Goal: Transaction & Acquisition: Obtain resource

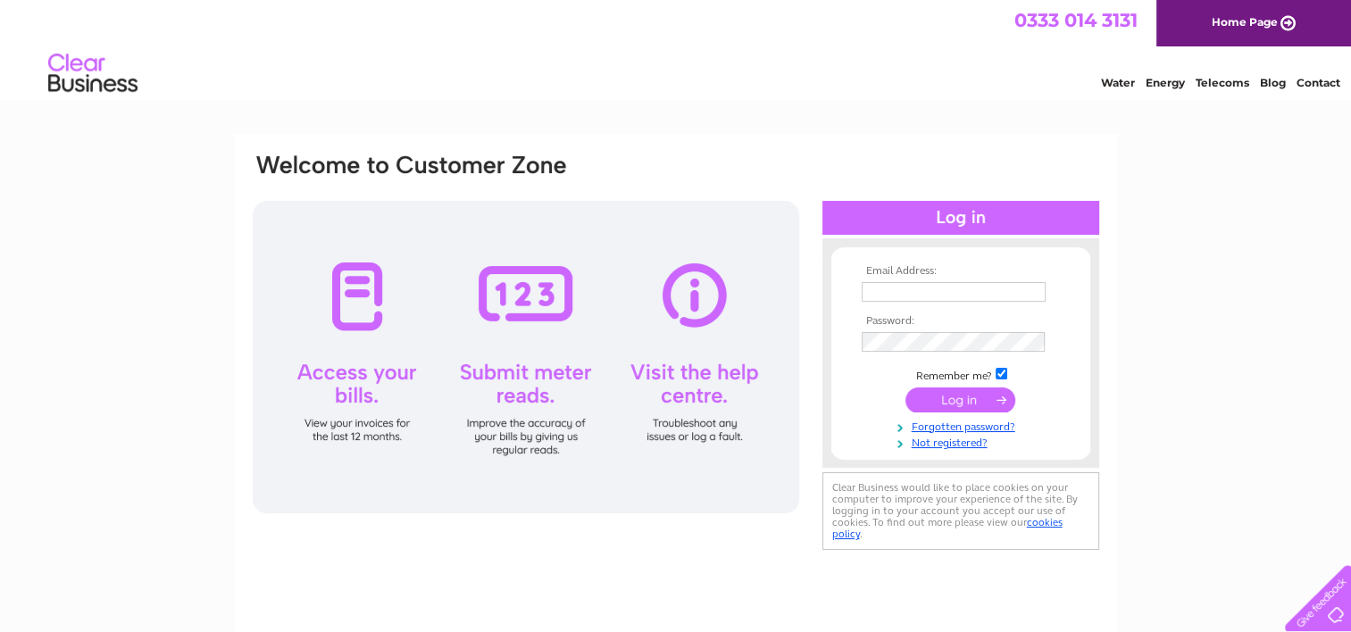
type input "[EMAIL_ADDRESS][DOMAIN_NAME]"
click at [950, 396] on input "submit" at bounding box center [960, 399] width 110 height 25
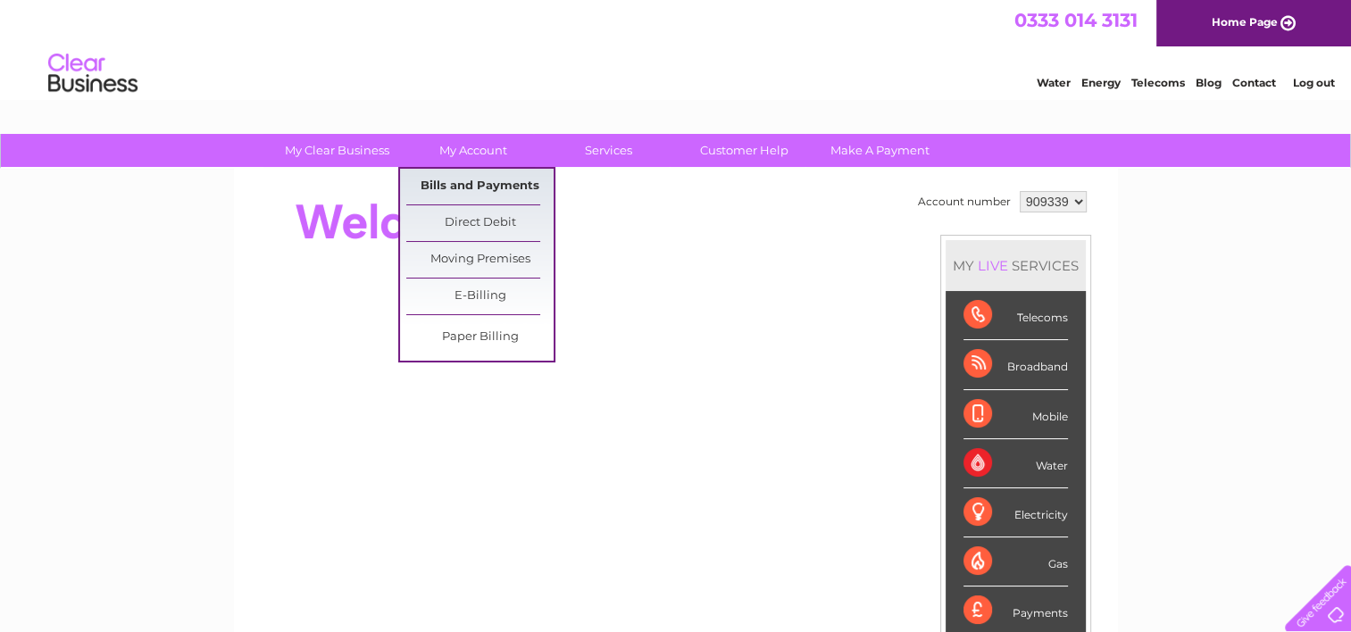
click at [475, 179] on link "Bills and Payments" at bounding box center [479, 187] width 147 height 36
click at [437, 181] on link "Bills and Payments" at bounding box center [479, 187] width 147 height 36
click at [496, 182] on link "Bills and Payments" at bounding box center [479, 187] width 147 height 36
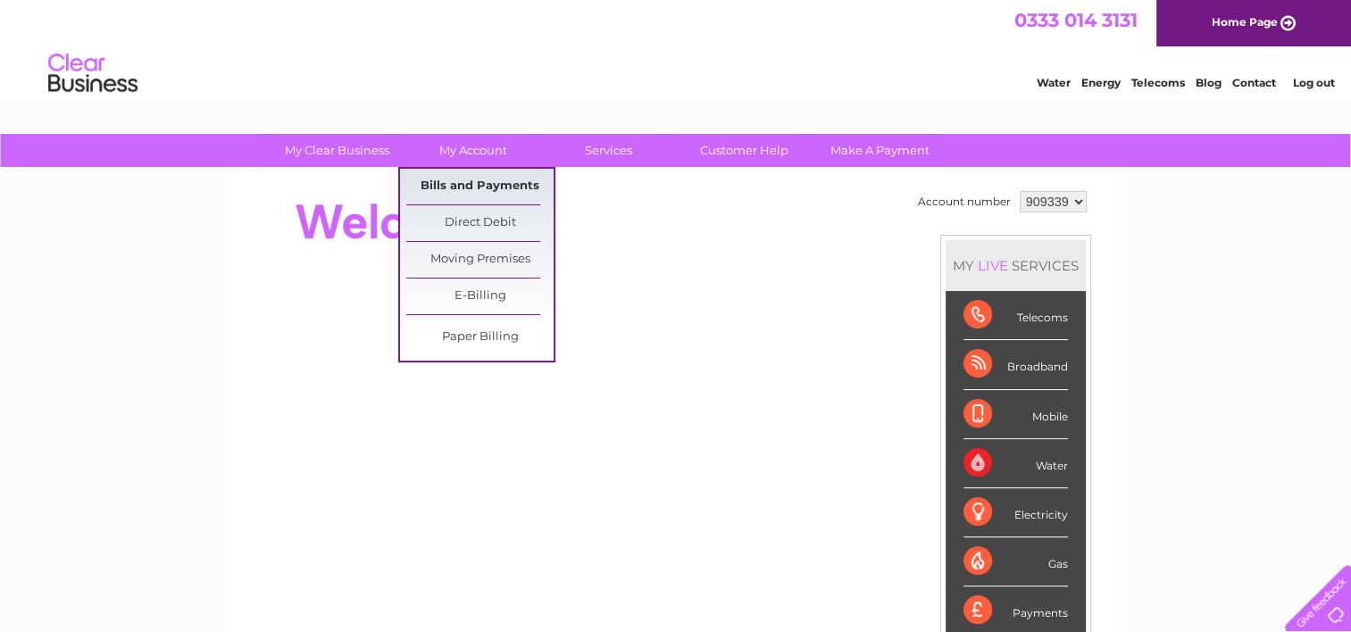
click at [496, 182] on link "Bills and Payments" at bounding box center [479, 187] width 147 height 36
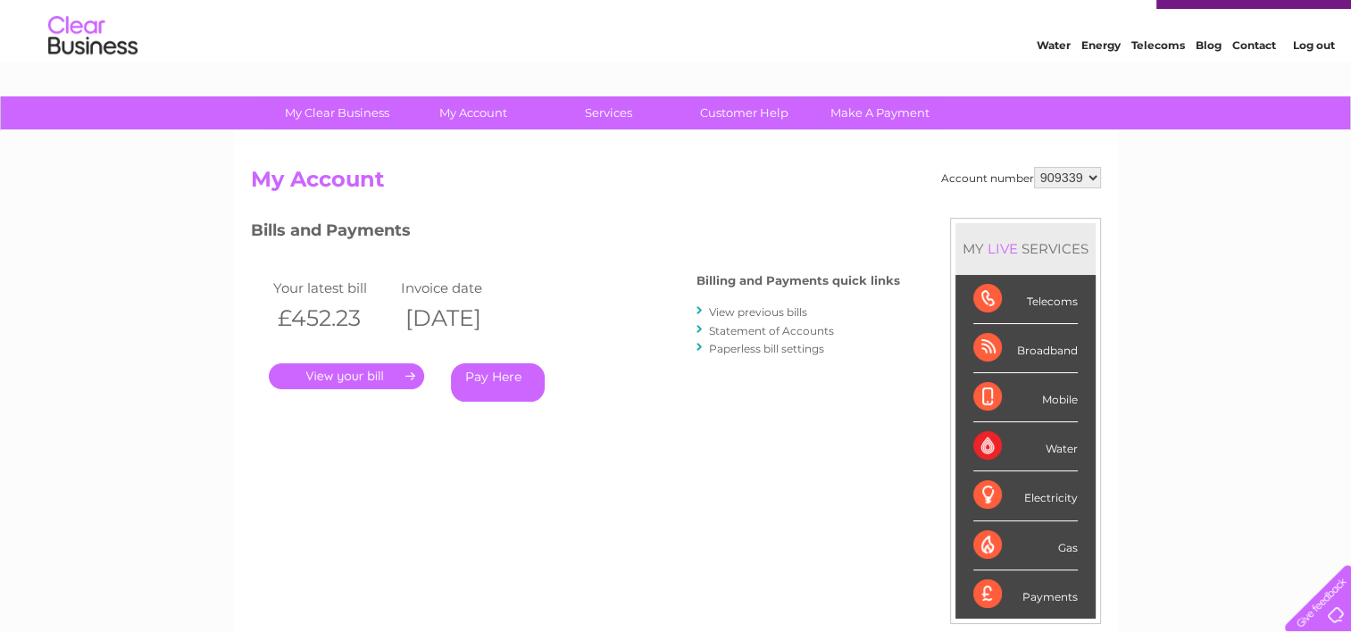
scroll to position [15, 0]
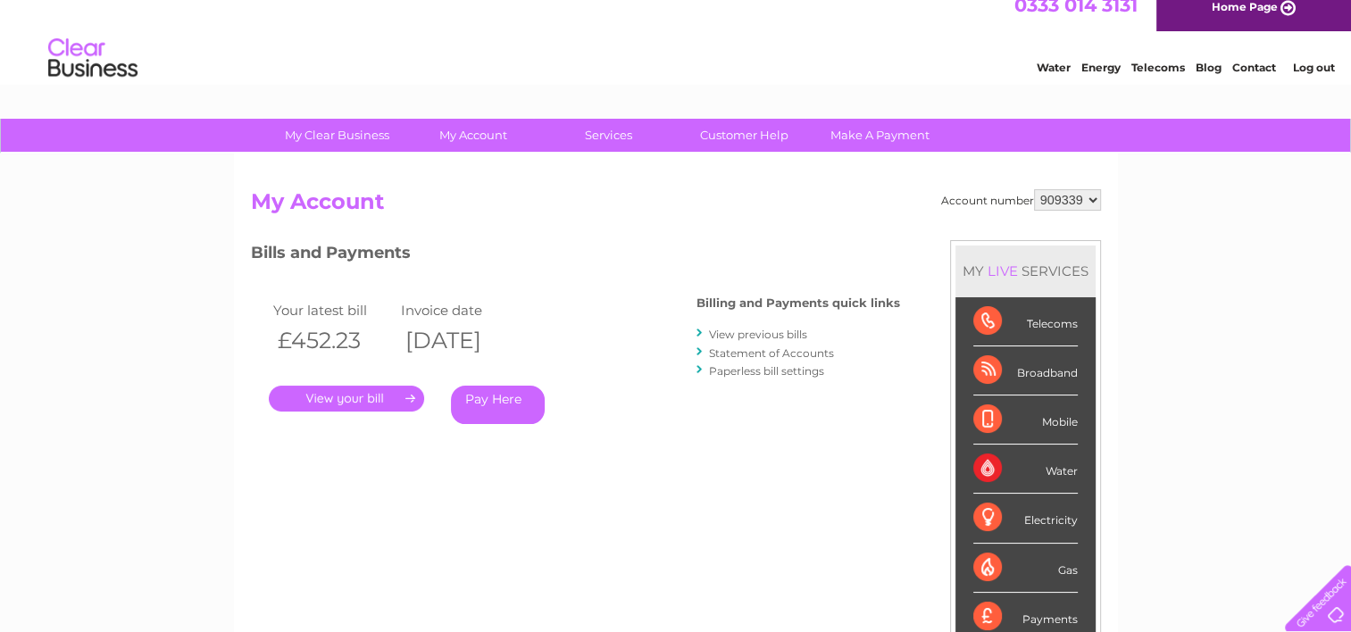
click at [757, 323] on div "Billing and Payments quick links View previous bills Statement of Accounts Pape…" at bounding box center [798, 338] width 204 height 117
click at [696, 324] on div "Bills and Payments Billing and Payments quick links View previous bills Stateme…" at bounding box center [575, 345] width 649 height 210
click at [1221, 295] on div "My Clear Business Login Details My Details My Preferences Link Account My Accou…" at bounding box center [675, 584] width 1351 height 931
click at [757, 329] on link "View previous bills" at bounding box center [758, 334] width 98 height 13
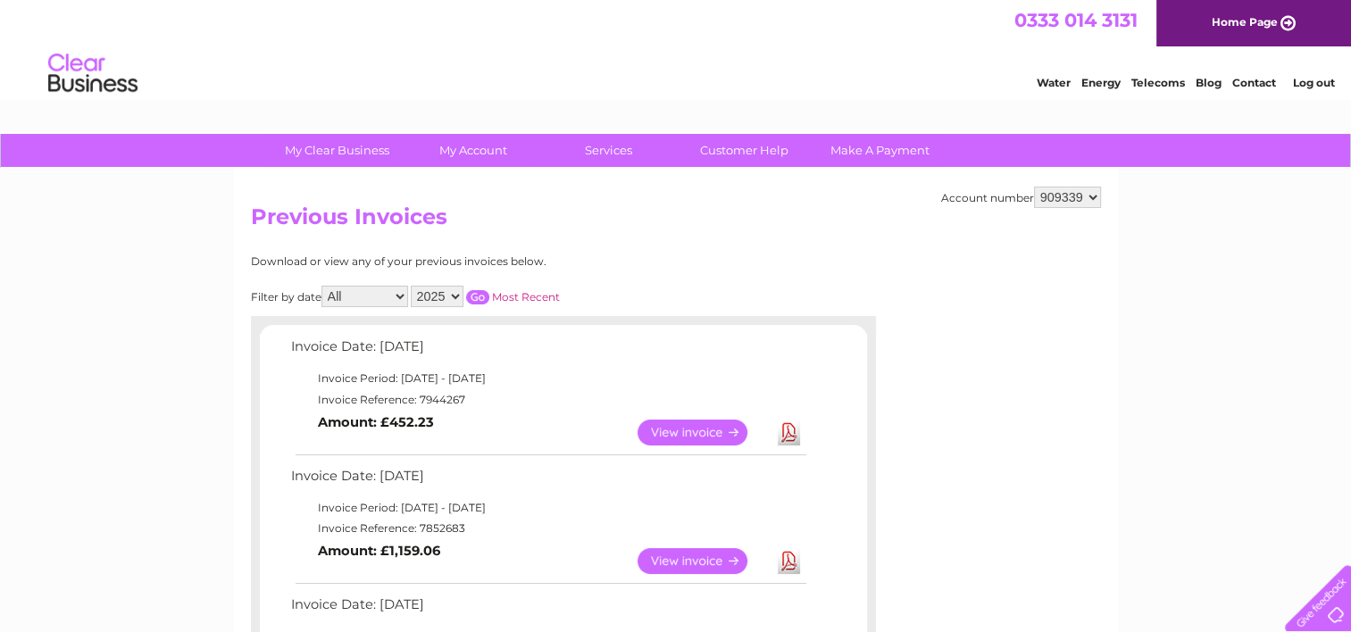
click at [790, 428] on link "Download" at bounding box center [789, 433] width 22 height 26
